Goal: Transaction & Acquisition: Purchase product/service

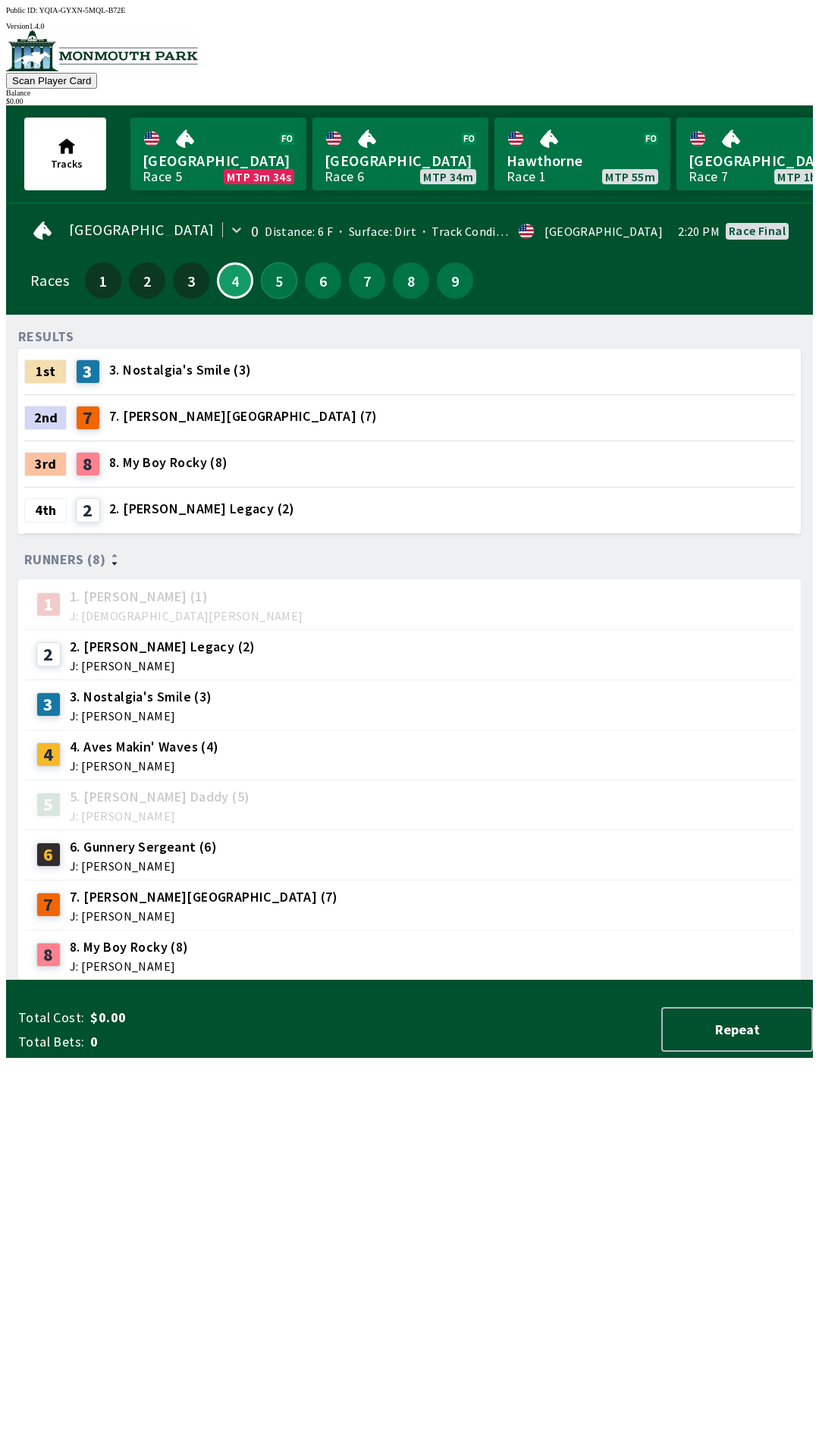
click at [279, 277] on button "5" at bounding box center [279, 281] width 37 height 37
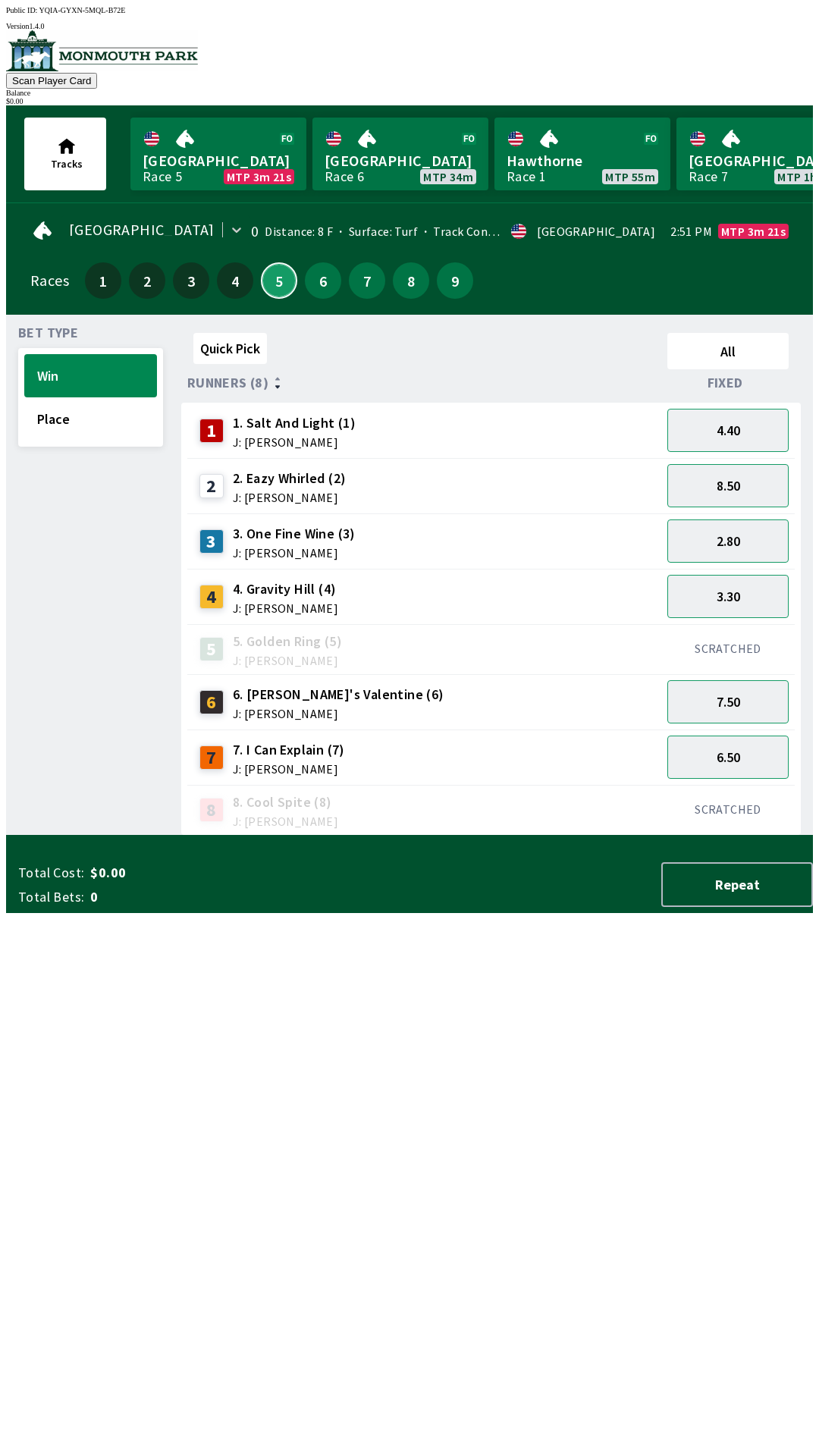
click at [274, 278] on button "5" at bounding box center [279, 281] width 37 height 37
click at [110, 426] on button "Place" at bounding box center [90, 419] width 133 height 43
click at [106, 373] on button "Win" at bounding box center [90, 376] width 133 height 43
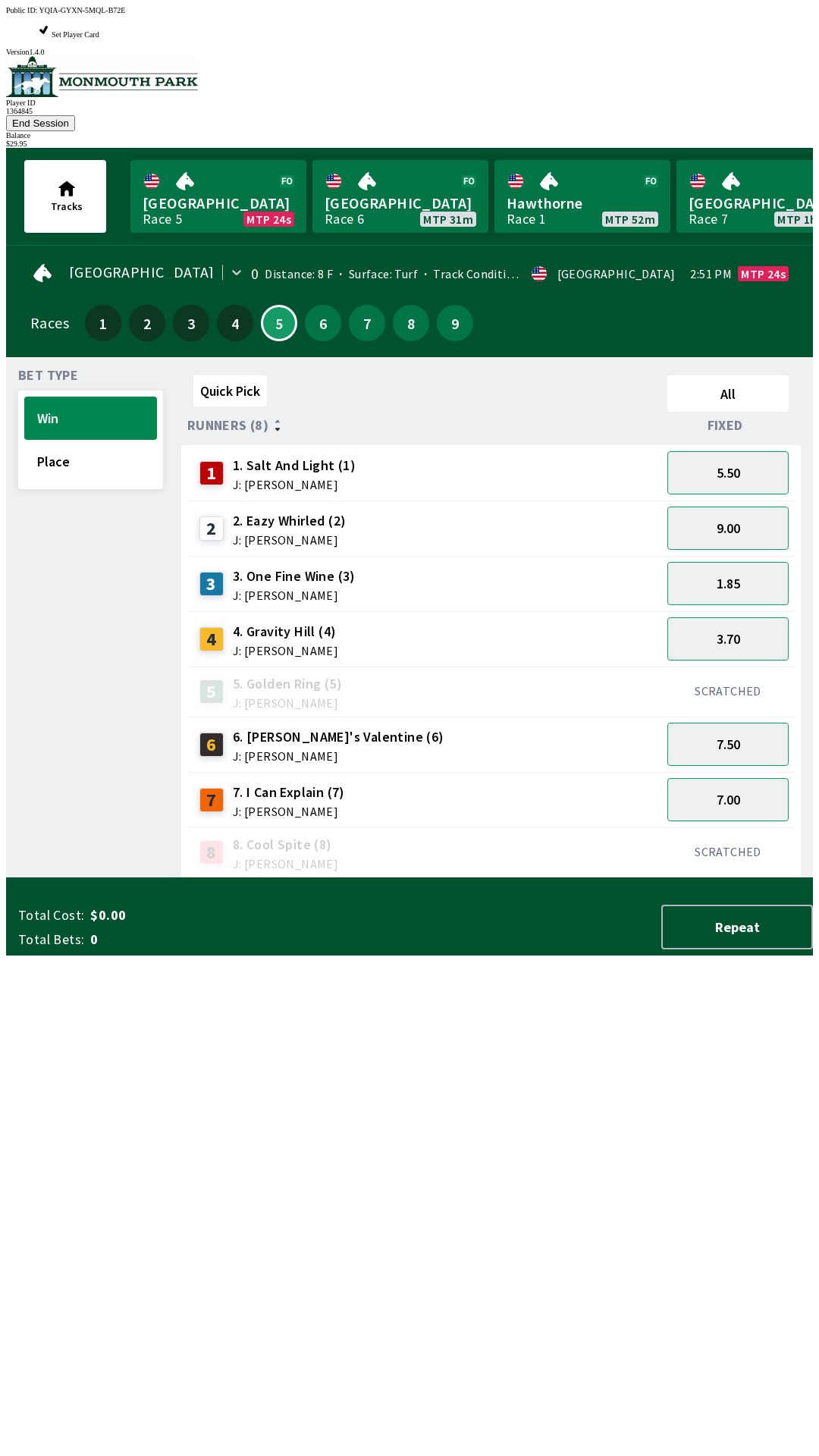
click at [464, 878] on div "Quick Pick All Runners (8) Fixed 1 1. Salt And Light (1) J: [PERSON_NAME] 5.50 …" at bounding box center [497, 624] width 632 height 509
click at [735, 778] on button "7.00" at bounding box center [729, 800] width 122 height 43
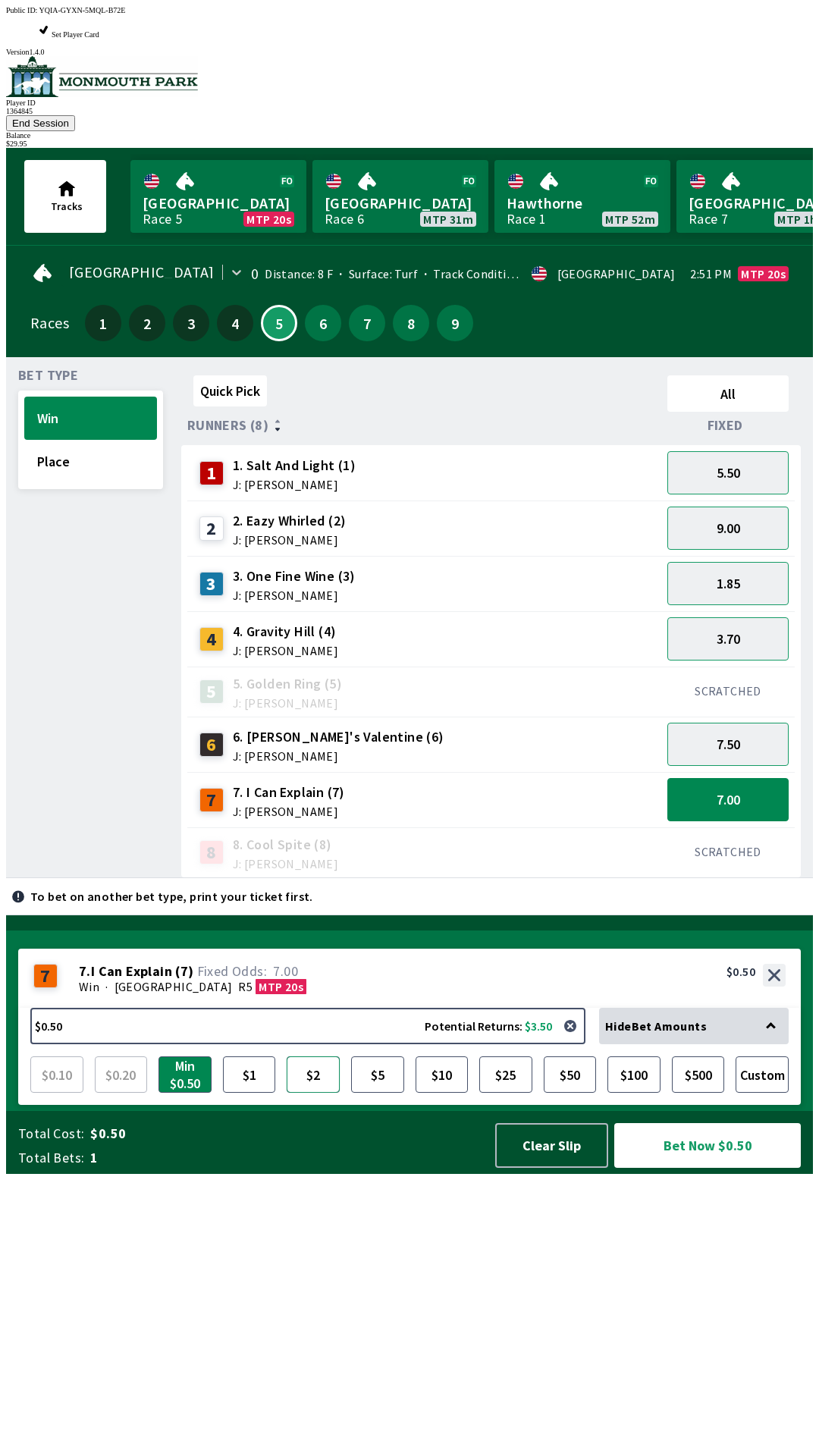
click at [300, 1093] on button "$2" at bounding box center [313, 1075] width 53 height 37
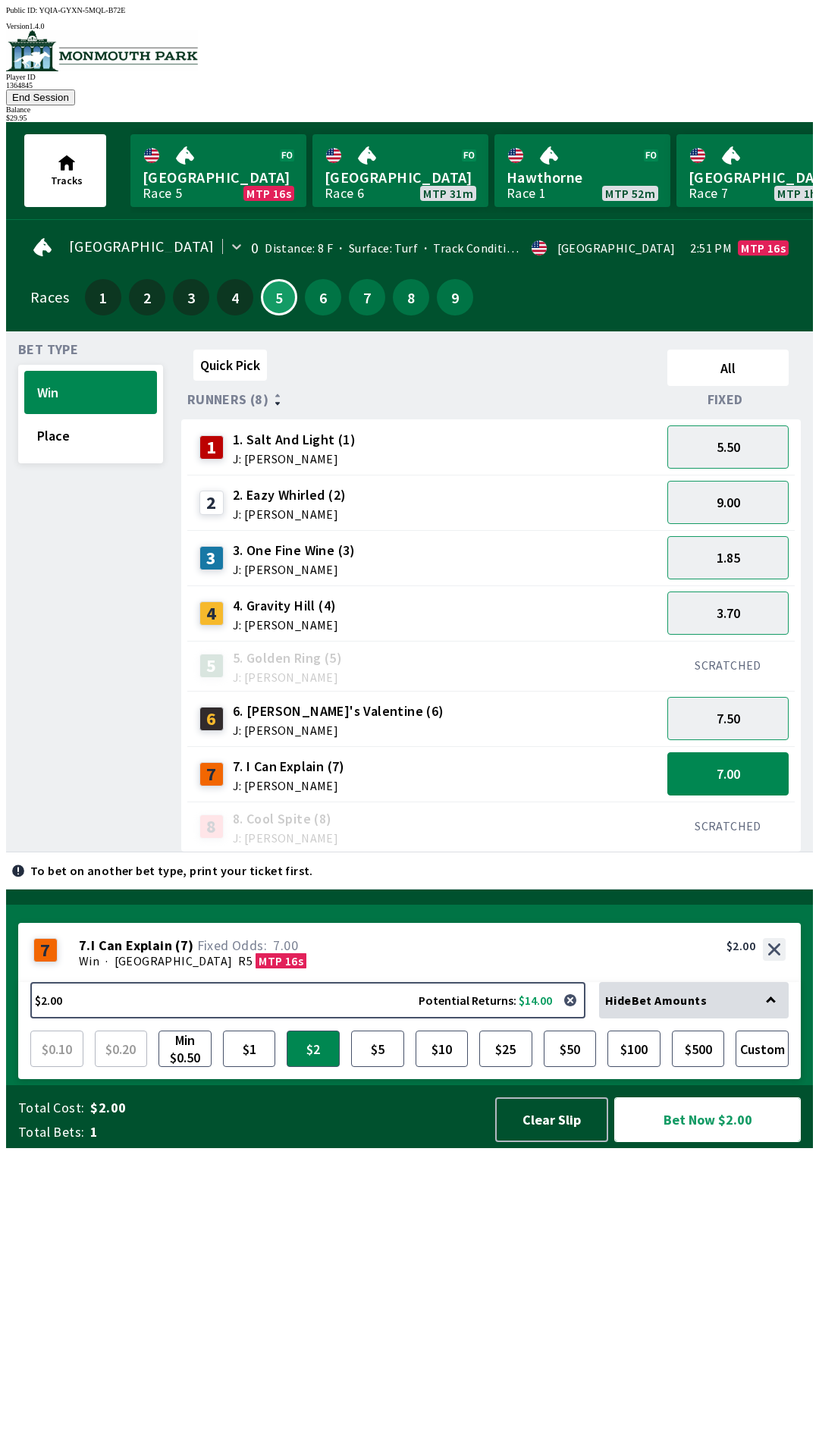
click at [697, 1142] on button "Bet Now $2.00" at bounding box center [707, 1119] width 186 height 45
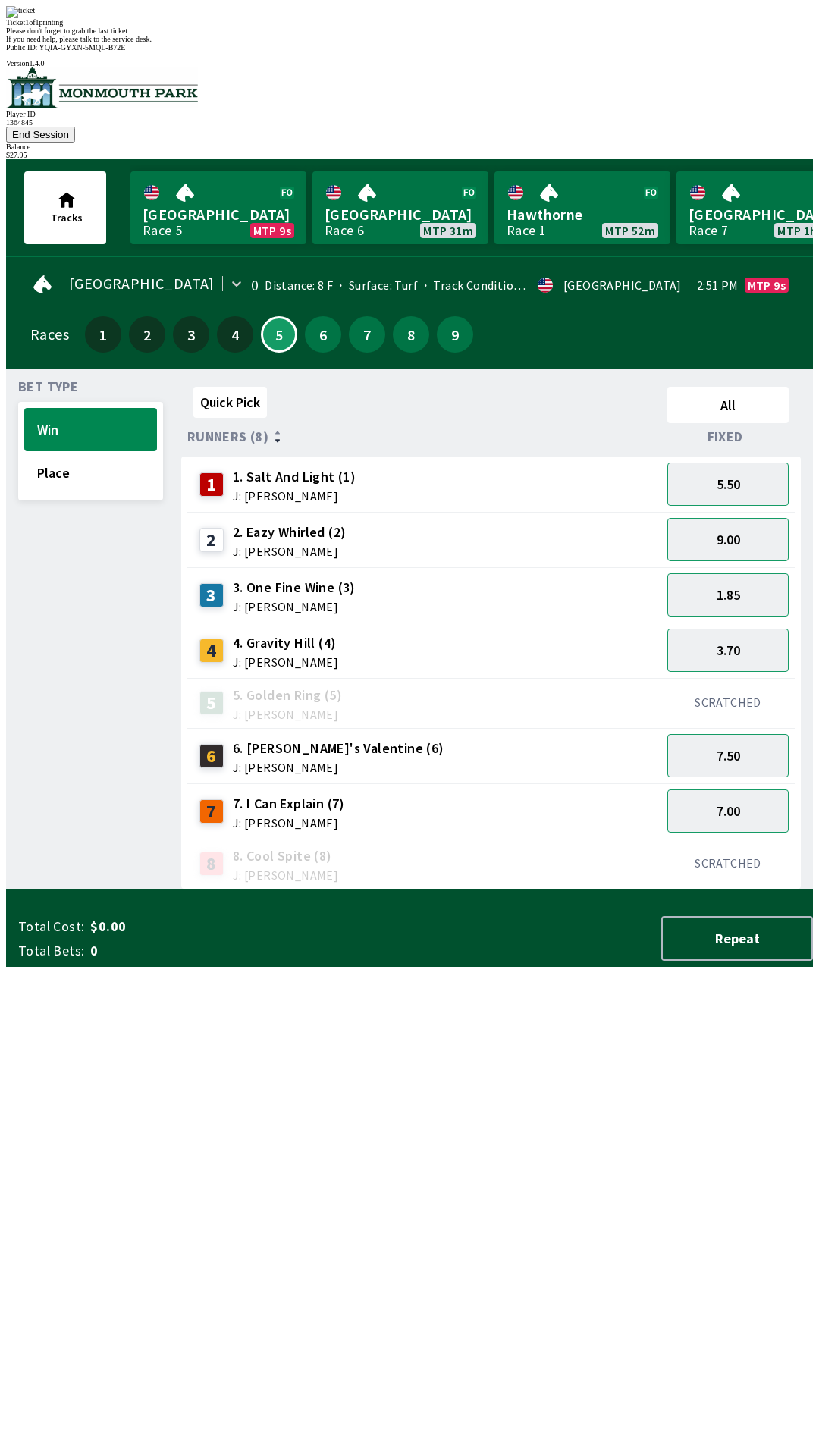
click at [590, 889] on div "Quick Pick All Runners (8) Fixed 1 1. Salt And Light (1) J: [PERSON_NAME] 5.50 …" at bounding box center [497, 635] width 632 height 509
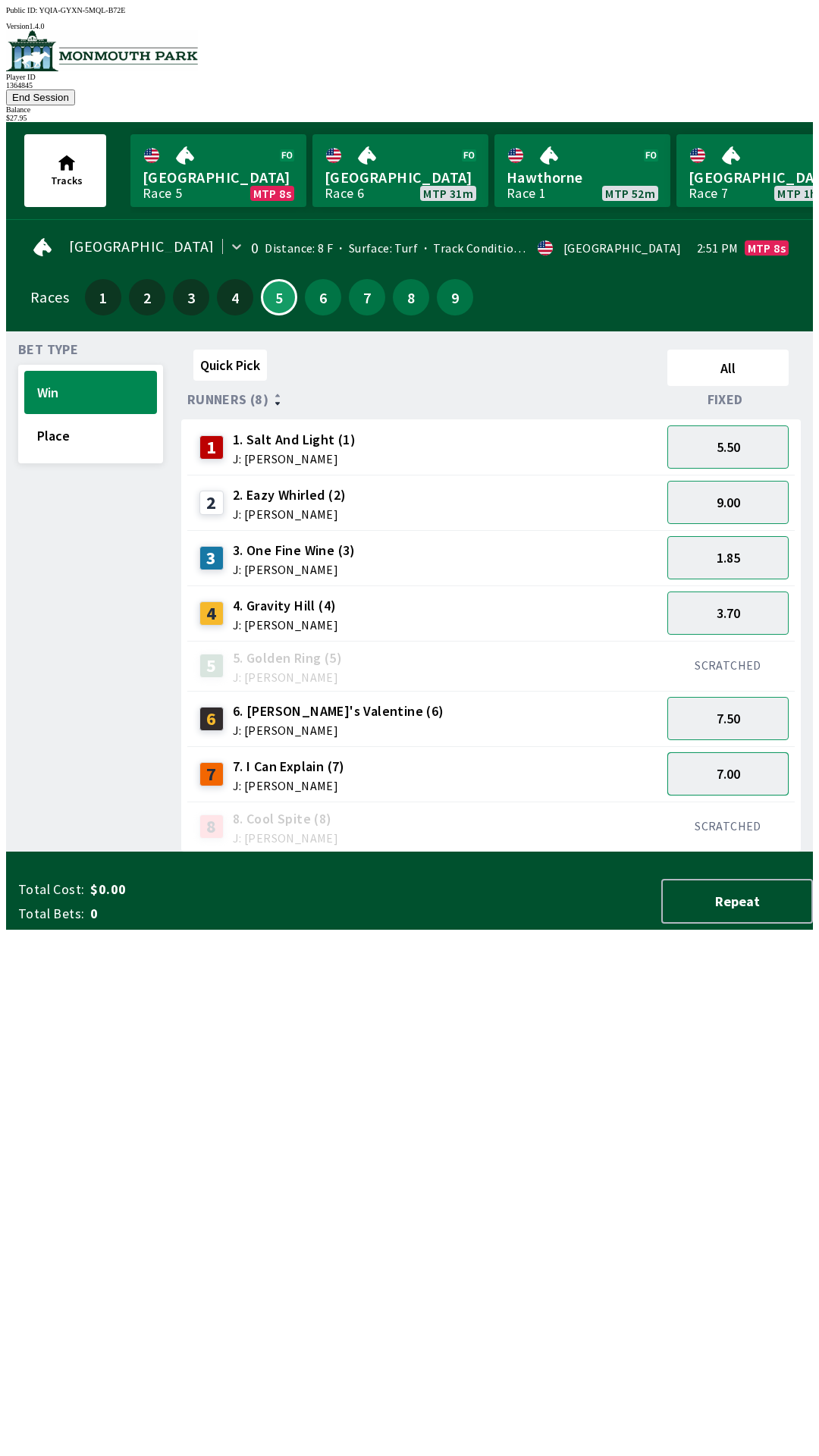
click at [741, 752] on button "7.00" at bounding box center [729, 774] width 122 height 43
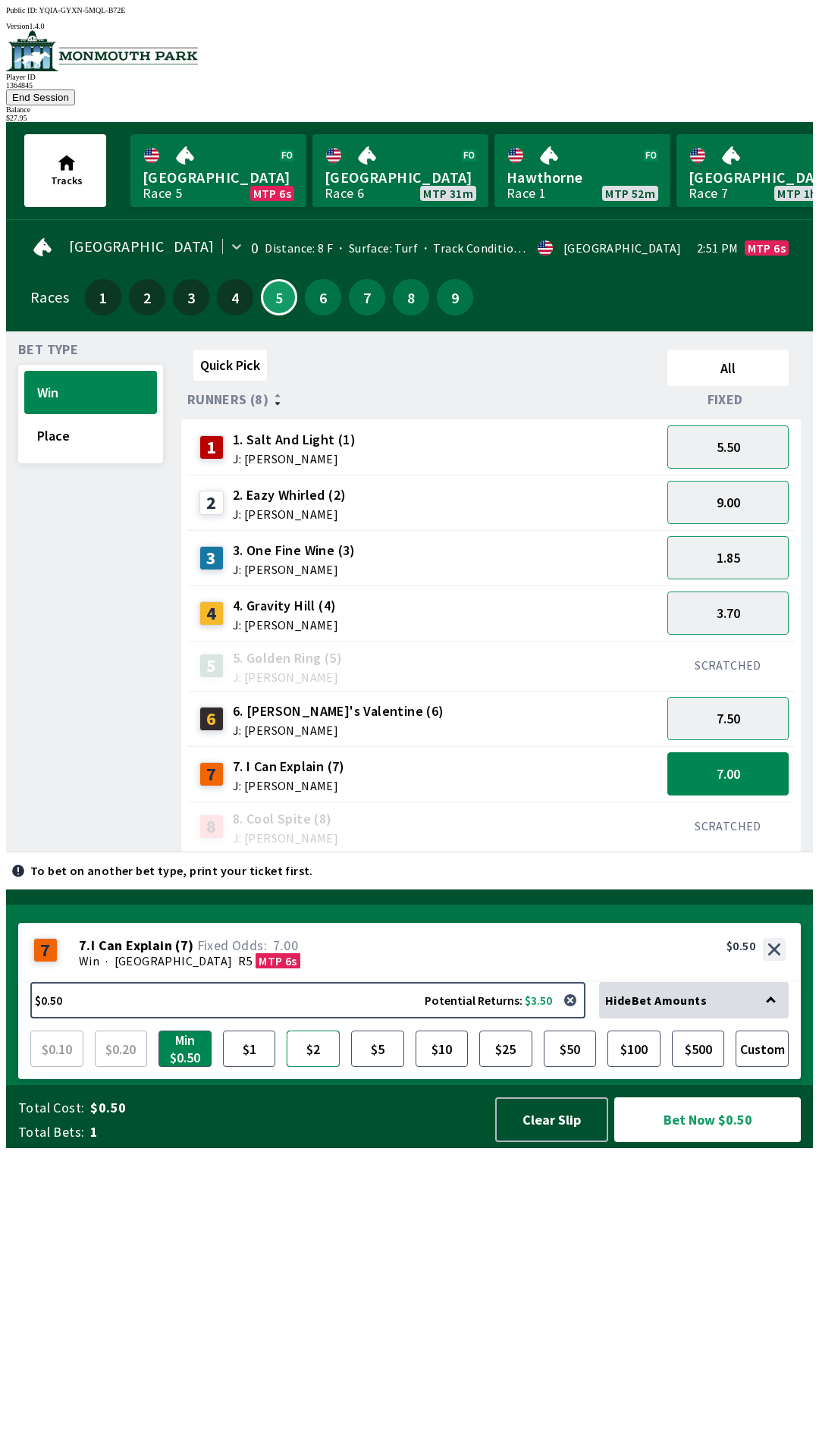
click at [306, 1067] on button "$2" at bounding box center [313, 1049] width 53 height 37
click at [709, 1142] on button "Bet Now $2.00" at bounding box center [707, 1119] width 186 height 45
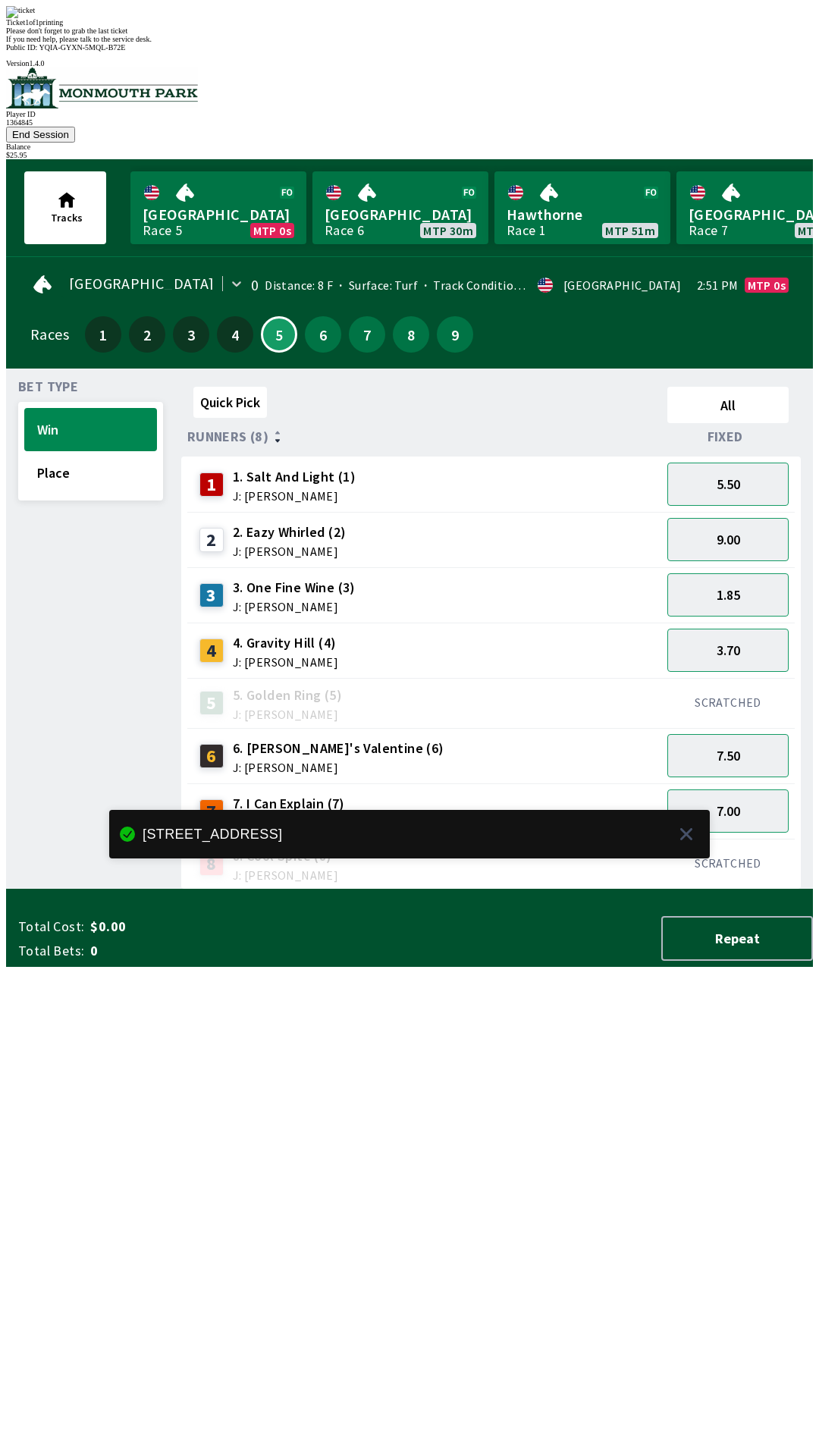
click at [484, 889] on div "Quick Pick All Runners (8) Fixed 1 1. Salt And Light (1) J: [PERSON_NAME] 5.50 …" at bounding box center [497, 635] width 632 height 509
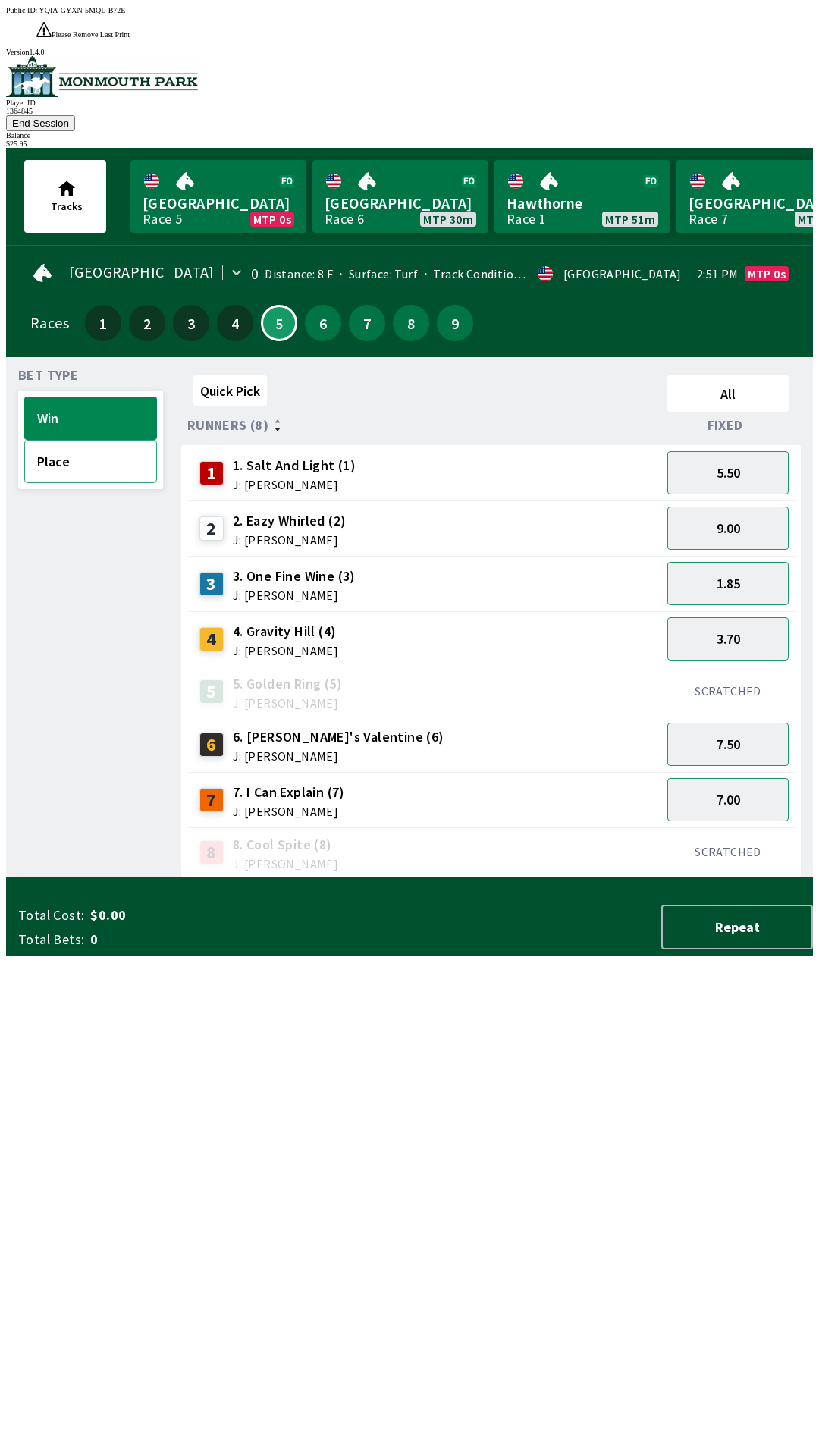
click at [78, 440] on button "Place" at bounding box center [90, 461] width 133 height 43
click at [741, 778] on button "3.00" at bounding box center [729, 800] width 122 height 43
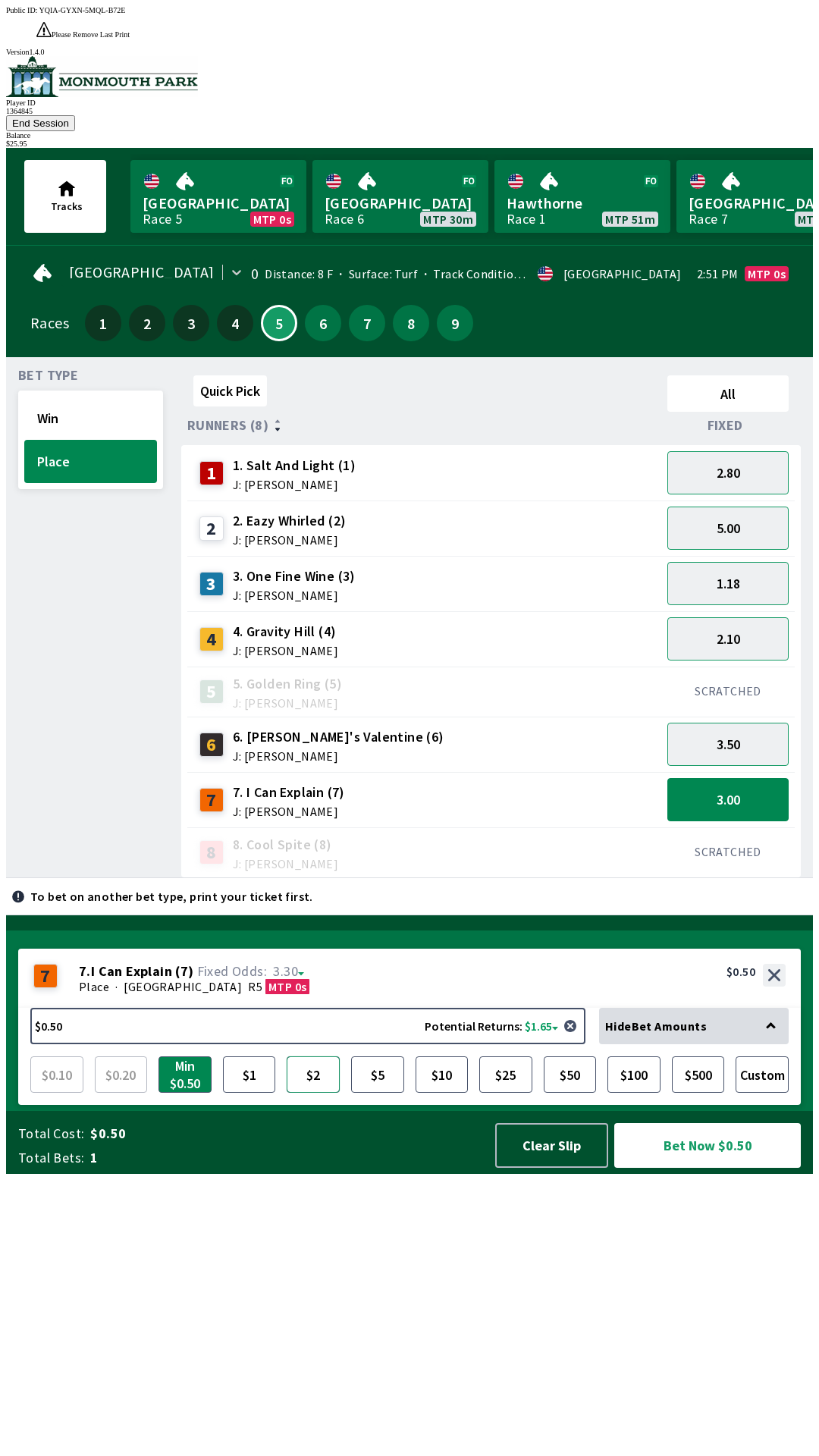
click at [316, 1093] on button "$2" at bounding box center [313, 1075] width 53 height 37
click at [715, 1167] on button "Bet Now $2.00" at bounding box center [707, 1145] width 186 height 45
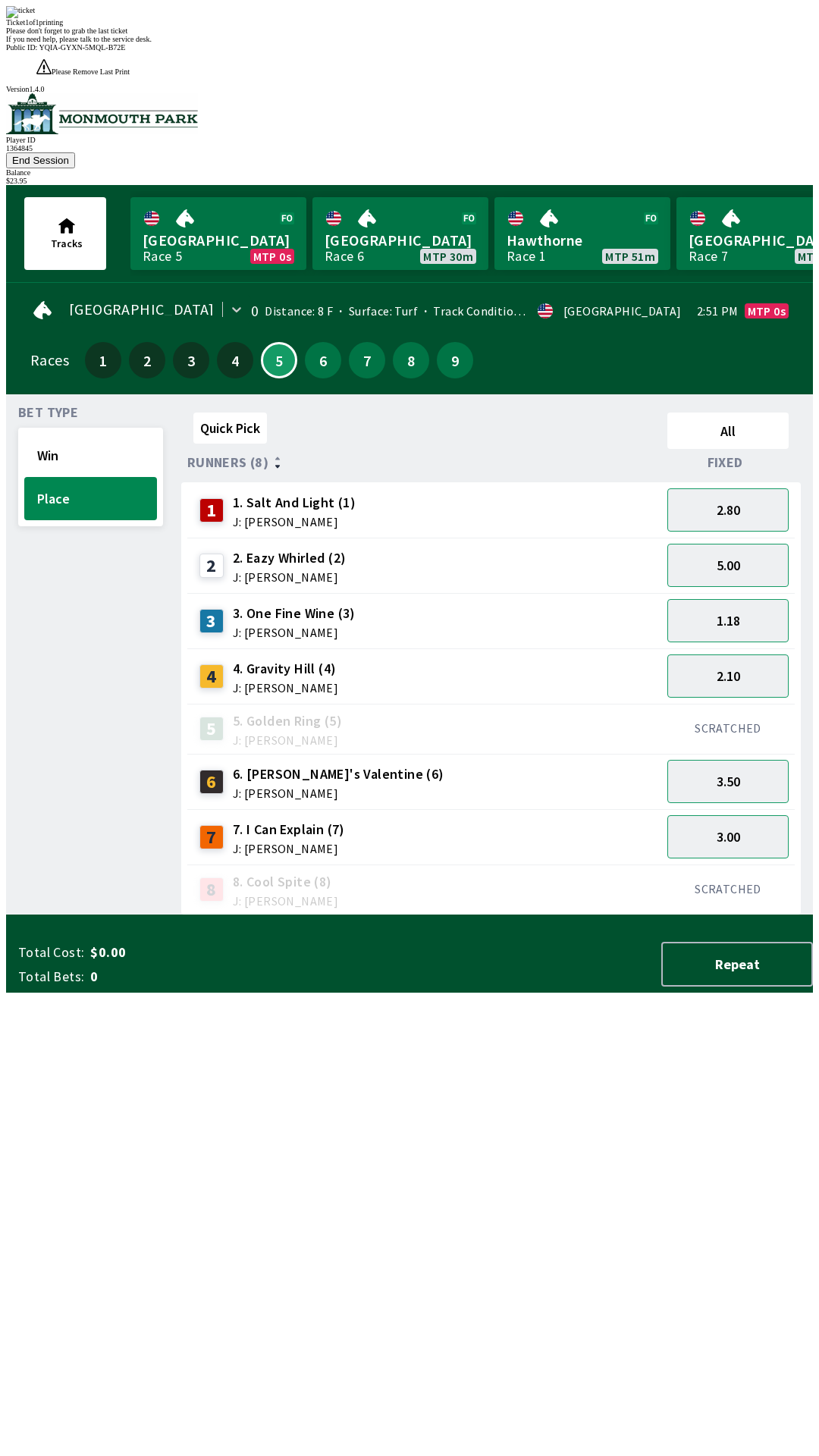
click at [75, 153] on button "End Session" at bounding box center [41, 161] width 69 height 16
